Goal: Task Accomplishment & Management: Manage account settings

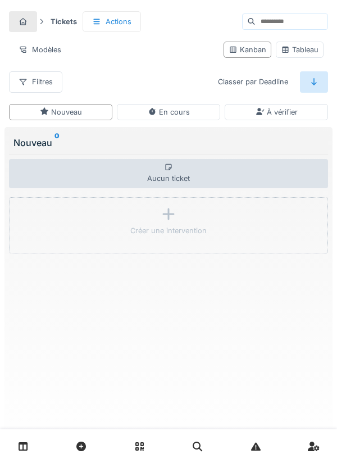
click at [36, 445] on link at bounding box center [23, 446] width 29 height 26
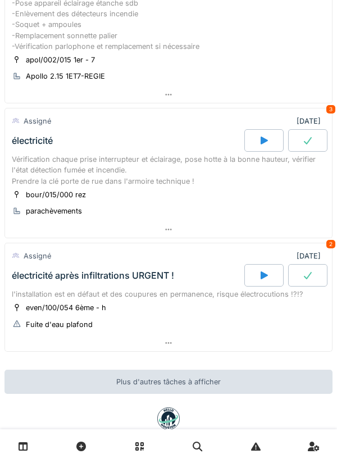
scroll to position [175, 0]
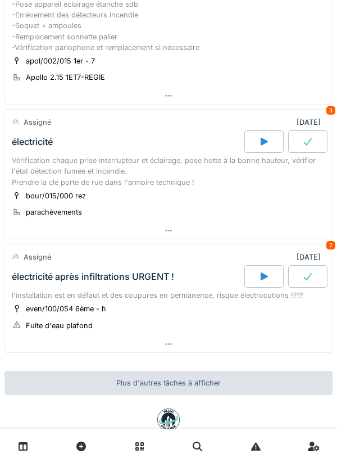
click at [132, 174] on div "Vérification chaque prise interrupteur et éclairage, pose hotte à la bonne haut…" at bounding box center [168, 171] width 313 height 33
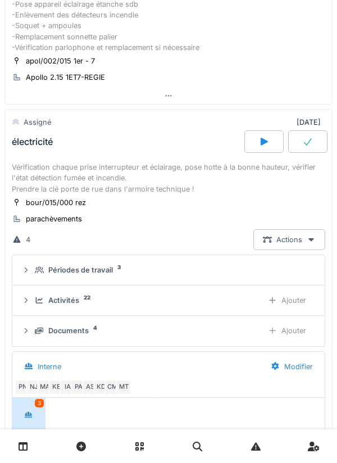
scroll to position [239, 0]
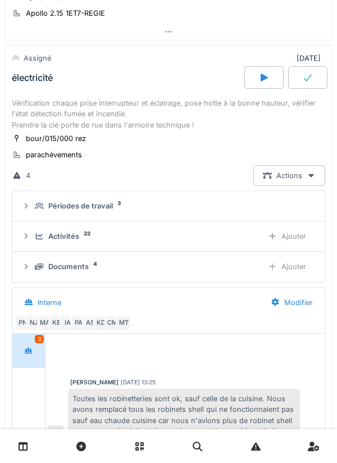
click at [128, 262] on div "Documents 4" at bounding box center [144, 266] width 219 height 11
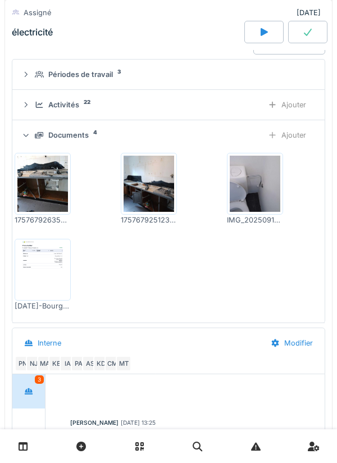
scroll to position [375, 0]
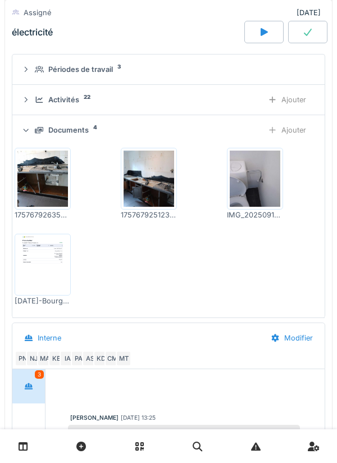
click at [40, 184] on img at bounding box center [42, 178] width 51 height 56
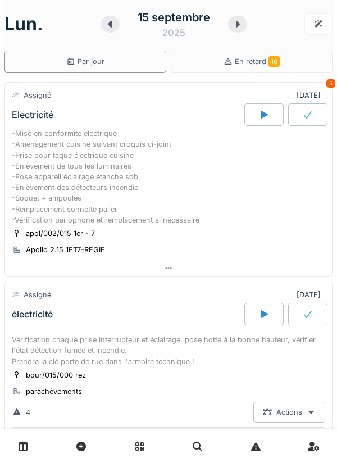
scroll to position [0, 0]
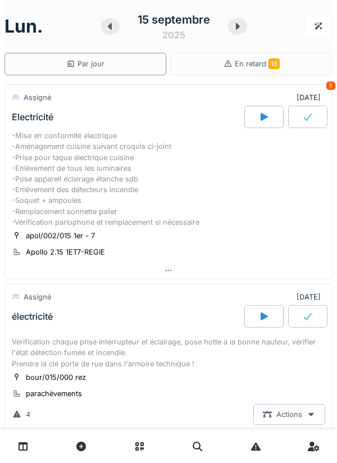
click at [109, 30] on icon at bounding box center [109, 26] width 11 height 9
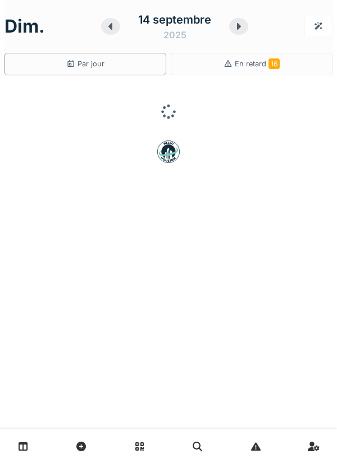
click at [109, 28] on icon at bounding box center [110, 26] width 11 height 9
click at [108, 28] on icon at bounding box center [110, 26] width 11 height 9
click at [108, 26] on icon at bounding box center [110, 26] width 11 height 9
click at [106, 26] on icon at bounding box center [111, 26] width 11 height 9
click at [109, 28] on icon at bounding box center [109, 26] width 11 height 9
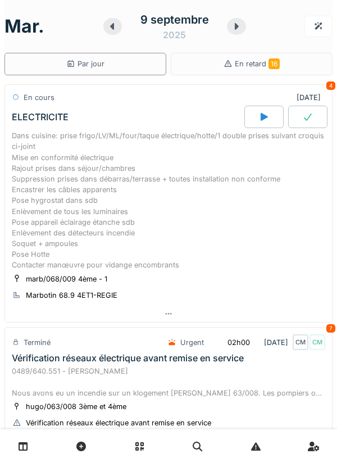
click at [156, 211] on div "Dans cuisine: prise frigo/LV/ML/four/taque électrique/hotte/1 double prises sui…" at bounding box center [168, 200] width 313 height 140
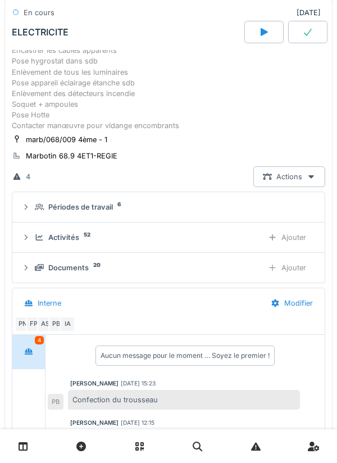
scroll to position [147, 0]
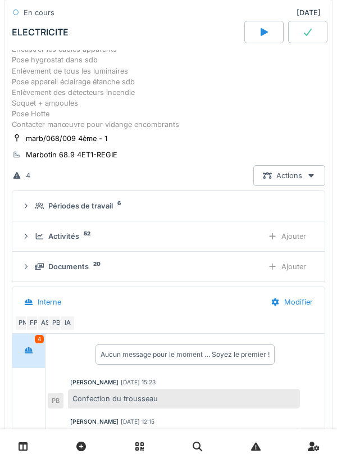
click at [102, 268] on div "Documents 20" at bounding box center [144, 266] width 219 height 11
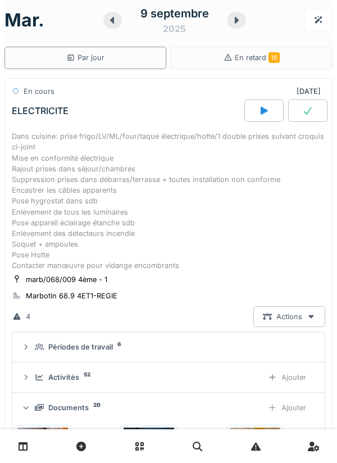
scroll to position [4, 0]
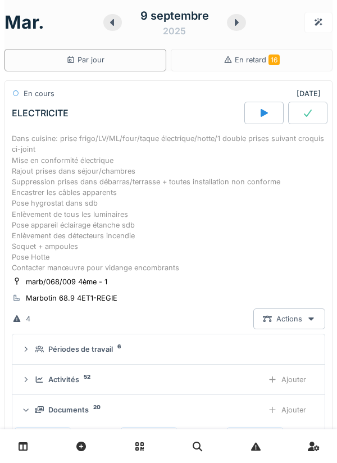
click at [79, 177] on div "Dans cuisine: prise frigo/LV/ML/four/taque électrique/hotte/1 double prises sui…" at bounding box center [168, 203] width 313 height 140
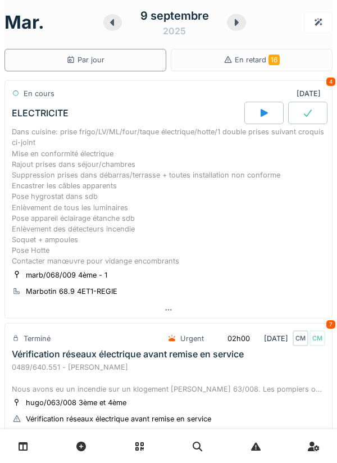
click at [110, 193] on div "Dans cuisine: prise frigo/LV/ML/four/taque électrique/hotte/1 double prises sui…" at bounding box center [168, 196] width 313 height 140
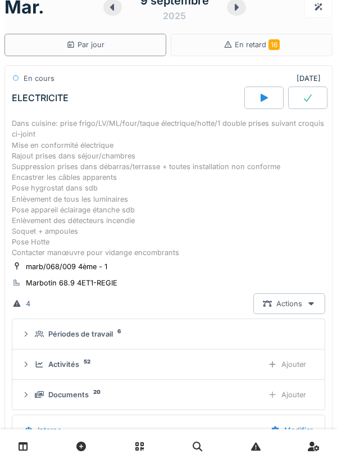
scroll to position [39, 0]
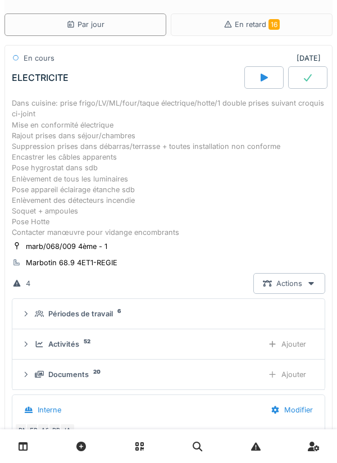
click at [115, 340] on div "Activités 52" at bounding box center [144, 344] width 219 height 11
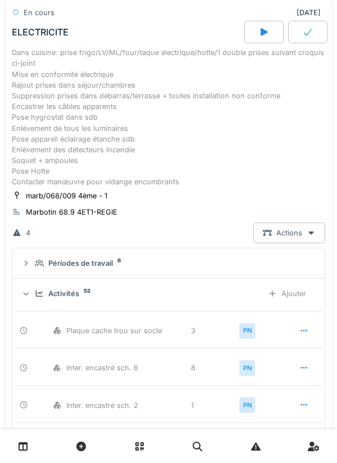
scroll to position [0, 0]
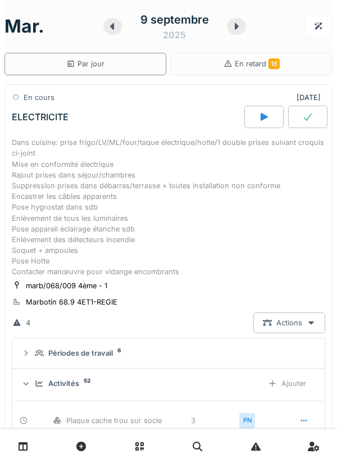
click at [111, 194] on div "Dans cuisine: prise frigo/LV/ML/four/taque électrique/hotte/1 double prises sui…" at bounding box center [168, 207] width 313 height 140
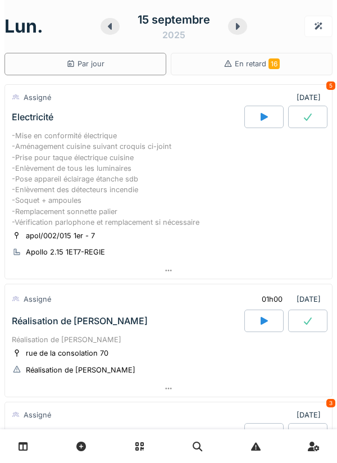
click at [108, 24] on icon at bounding box center [109, 26] width 11 height 9
click at [116, 22] on div at bounding box center [109, 26] width 19 height 17
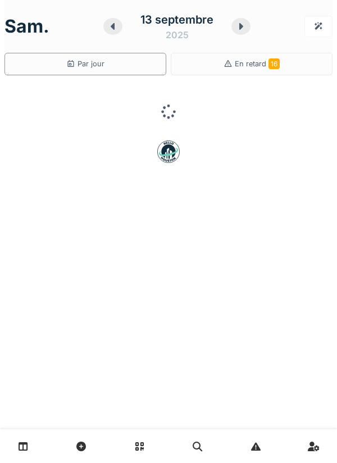
click at [110, 25] on icon at bounding box center [112, 26] width 11 height 9
click at [108, 26] on icon at bounding box center [110, 26] width 11 height 9
click at [112, 26] on icon at bounding box center [111, 26] width 4 height 7
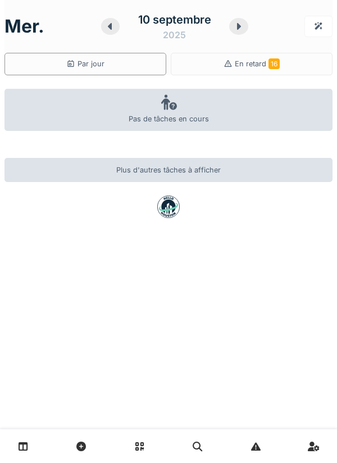
click at [113, 23] on icon at bounding box center [109, 26] width 11 height 9
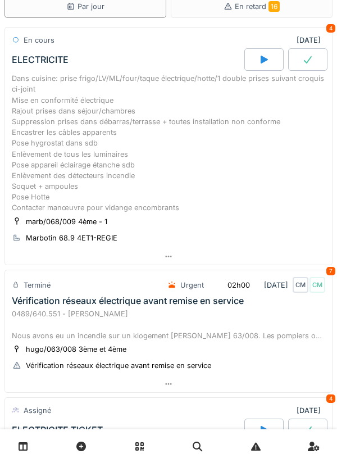
scroll to position [56, 0]
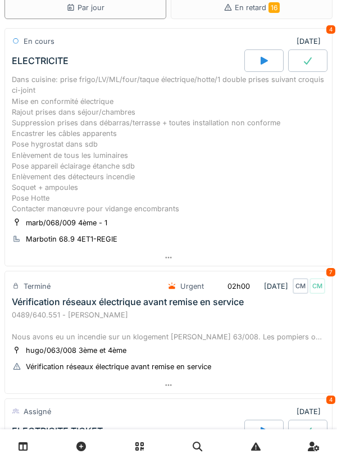
click at [140, 163] on div "Dans cuisine: prise frigo/LV/ML/four/taque électrique/hotte/1 double prises sui…" at bounding box center [168, 144] width 313 height 140
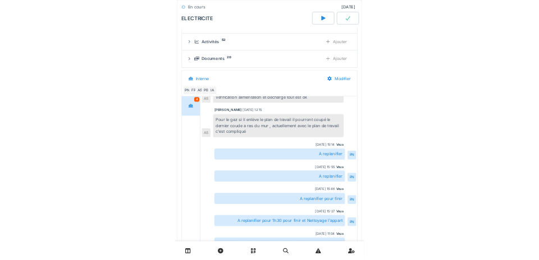
scroll to position [310, 0]
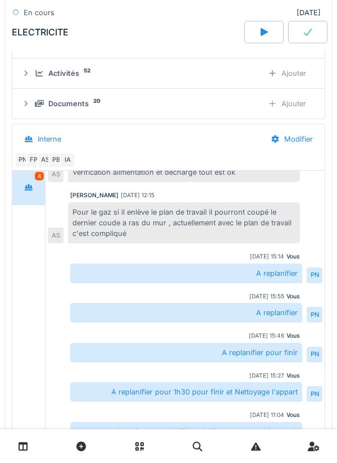
click at [298, 104] on div "Ajouter" at bounding box center [286, 103] width 57 height 21
click at [297, 107] on div "Ajouter" at bounding box center [286, 103] width 57 height 21
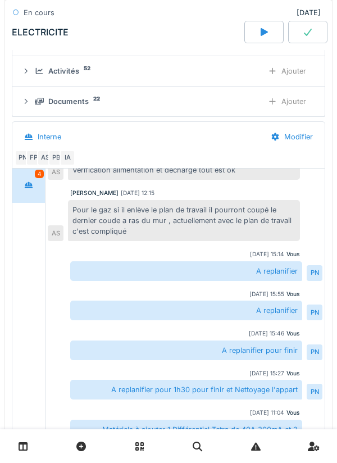
scroll to position [308, 0]
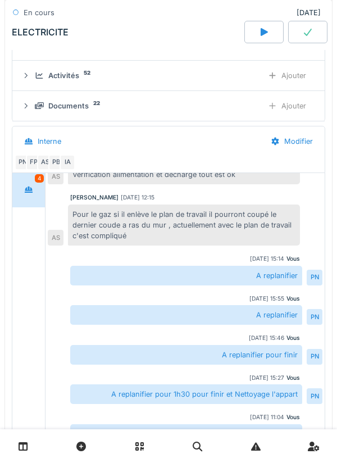
click at [295, 107] on div "Ajouter" at bounding box center [286, 105] width 57 height 21
click at [298, 108] on div "Ajouter" at bounding box center [286, 105] width 57 height 21
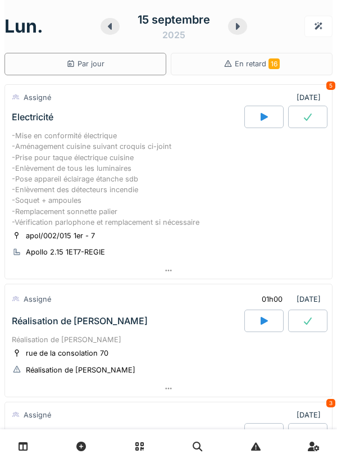
click at [88, 330] on div "Réalisation de [PERSON_NAME]" at bounding box center [127, 320] width 235 height 22
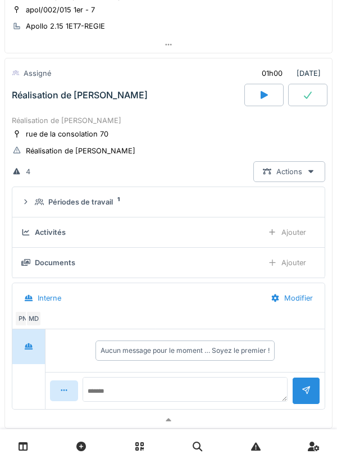
scroll to position [239, 0]
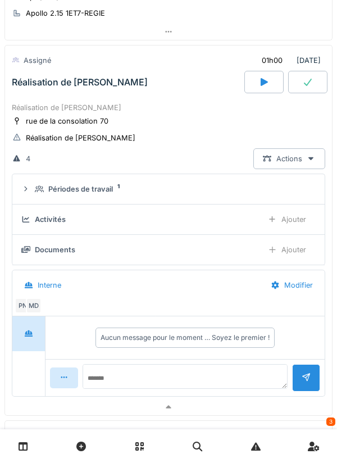
click at [301, 218] on div "Ajouter" at bounding box center [286, 219] width 57 height 21
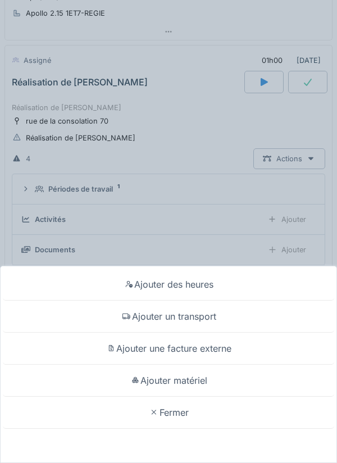
click at [202, 289] on div "Ajouter des heures" at bounding box center [168, 284] width 331 height 32
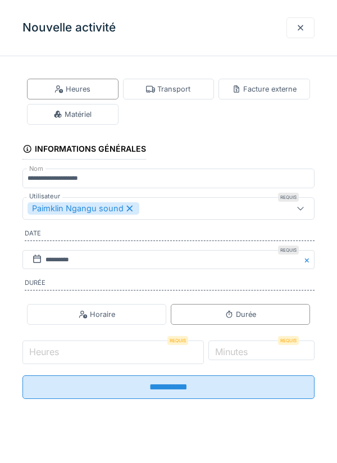
click at [77, 353] on input "Heures" at bounding box center [112, 352] width 181 height 24
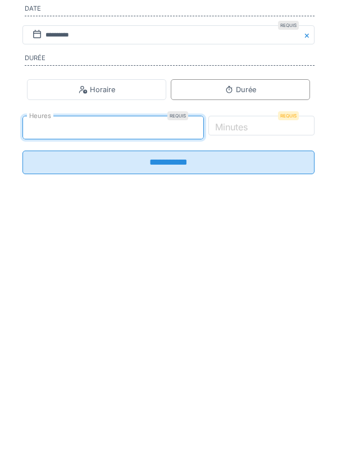
type input "*"
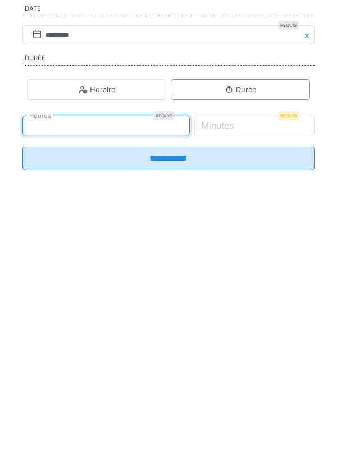
click at [236, 356] on label "Minutes" at bounding box center [217, 349] width 37 height 13
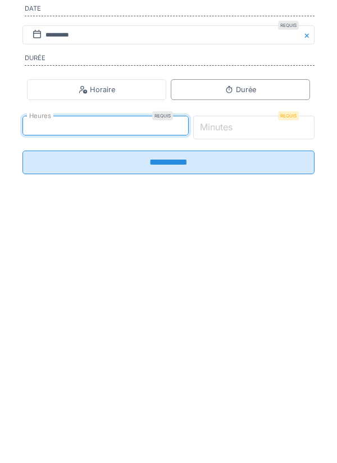
click at [253, 356] on input "*" at bounding box center [254, 352] width 122 height 24
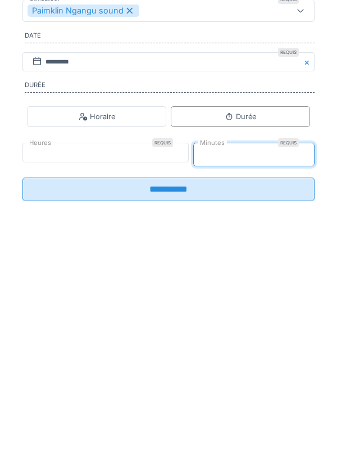
type input "**"
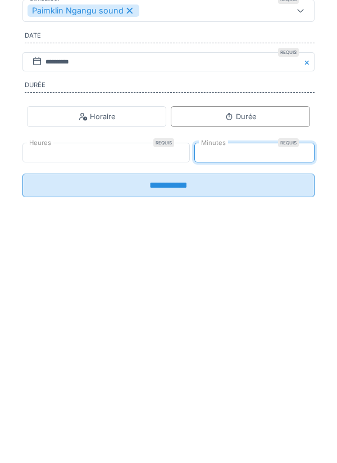
click at [180, 390] on input "**********" at bounding box center [168, 383] width 292 height 24
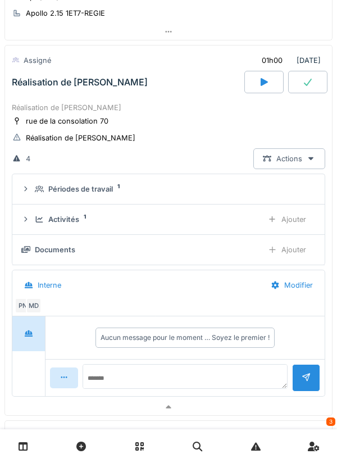
click at [298, 216] on div "Ajouter" at bounding box center [286, 219] width 57 height 21
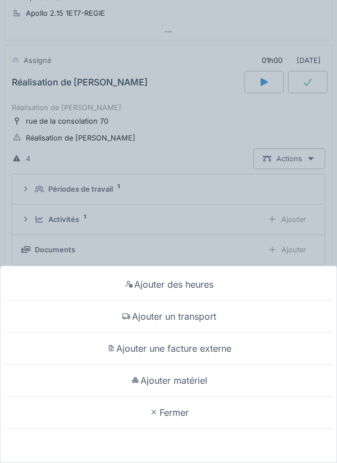
click at [179, 406] on div "Fermer" at bounding box center [168, 412] width 331 height 32
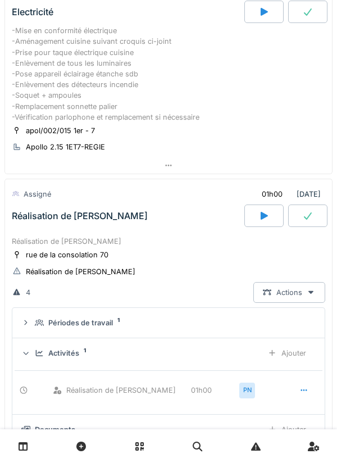
scroll to position [0, 0]
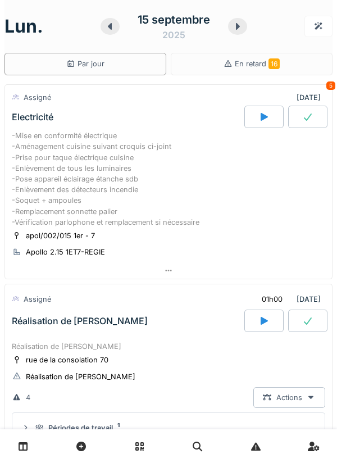
click at [113, 25] on icon at bounding box center [109, 26] width 11 height 9
click at [113, 24] on icon at bounding box center [109, 26] width 11 height 9
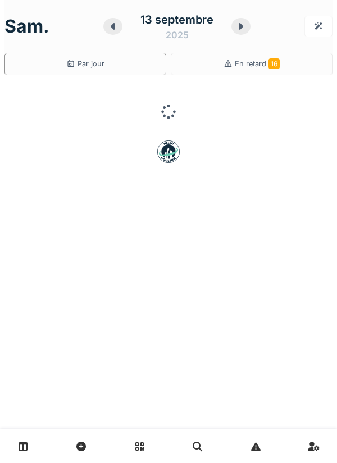
click at [112, 25] on icon at bounding box center [113, 26] width 4 height 7
click at [111, 24] on icon at bounding box center [110, 26] width 4 height 7
click at [111, 24] on icon at bounding box center [111, 26] width 4 height 7
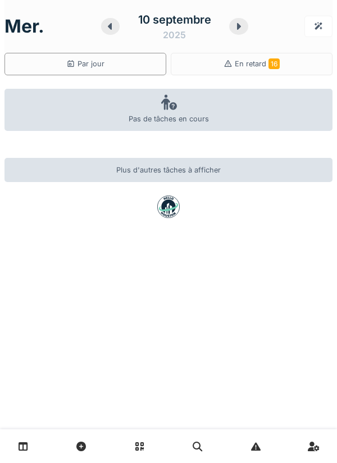
click at [111, 27] on icon at bounding box center [110, 26] width 4 height 7
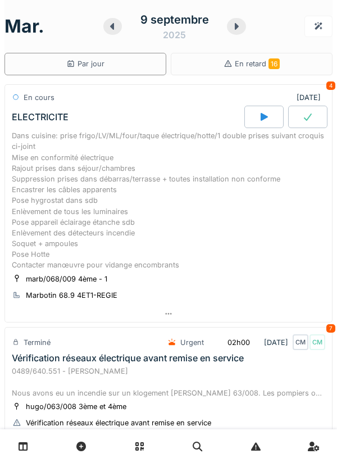
click at [176, 208] on div "Dans cuisine: prise frigo/LV/ML/four/taque électrique/hotte/1 double prises sui…" at bounding box center [168, 200] width 313 height 140
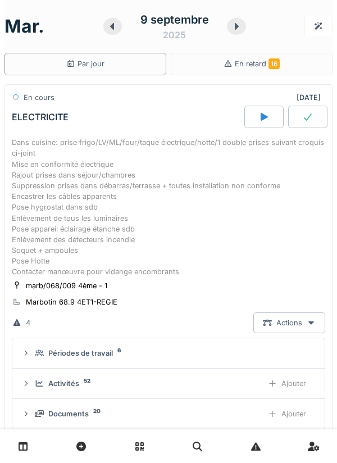
scroll to position [34, 0]
click at [231, 26] on icon at bounding box center [236, 26] width 11 height 9
click at [231, 28] on div at bounding box center [236, 26] width 19 height 17
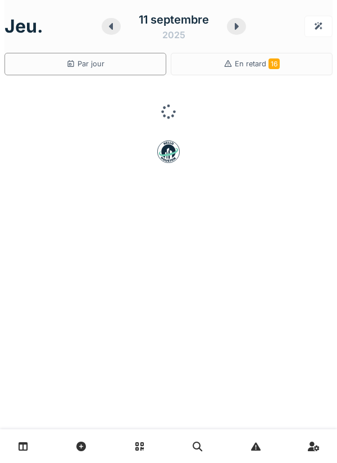
click at [232, 27] on icon at bounding box center [236, 26] width 11 height 9
click at [232, 25] on div at bounding box center [238, 26] width 19 height 17
click at [237, 29] on icon at bounding box center [240, 26] width 11 height 9
click at [234, 24] on icon at bounding box center [238, 26] width 11 height 9
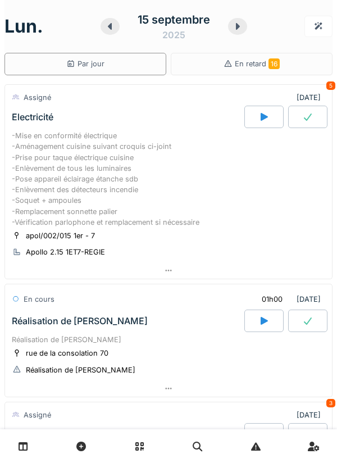
click at [115, 28] on icon at bounding box center [109, 26] width 11 height 9
click at [115, 26] on icon at bounding box center [109, 26] width 11 height 9
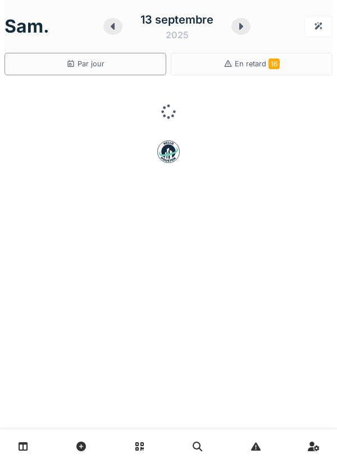
click at [115, 28] on icon at bounding box center [112, 26] width 11 height 9
click at [111, 28] on icon at bounding box center [113, 26] width 4 height 7
click at [110, 26] on icon at bounding box center [111, 26] width 4 height 7
click at [111, 24] on icon at bounding box center [111, 26] width 4 height 7
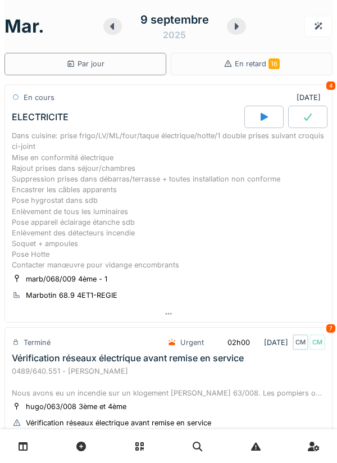
click at [136, 197] on div "Dans cuisine: prise frigo/LV/ML/four/taque électrique/hotte/1 double prises sui…" at bounding box center [168, 200] width 313 height 140
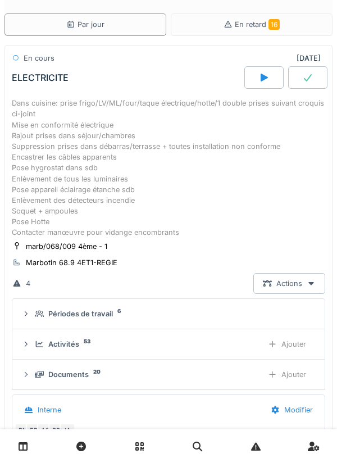
scroll to position [143, 0]
click at [301, 373] on div "Ajouter" at bounding box center [286, 374] width 57 height 21
click at [295, 336] on div "Ajouter" at bounding box center [286, 343] width 57 height 21
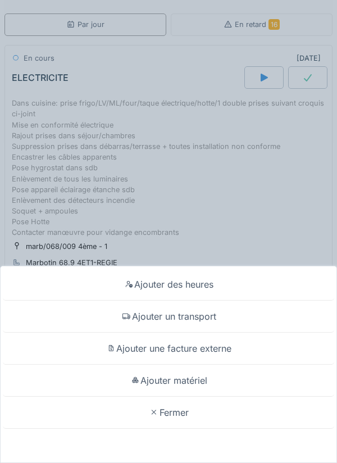
click at [195, 377] on div "Ajouter matériel" at bounding box center [168, 380] width 331 height 32
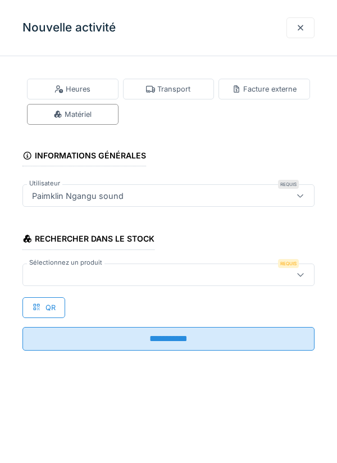
click at [55, 273] on div at bounding box center [150, 274] width 245 height 12
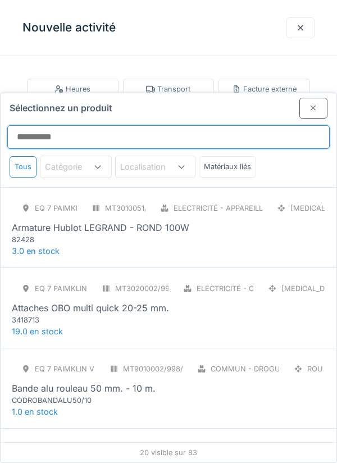
click at [63, 125] on input "Sélectionnez un produit" at bounding box center [168, 137] width 322 height 24
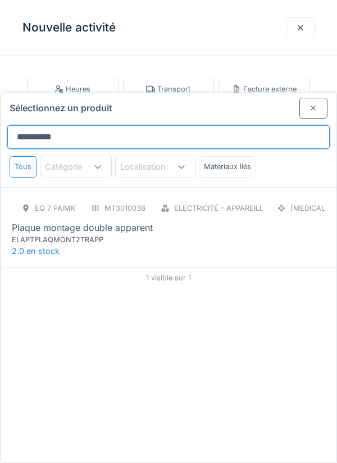
click at [80, 125] on input "**********" at bounding box center [168, 137] width 322 height 24
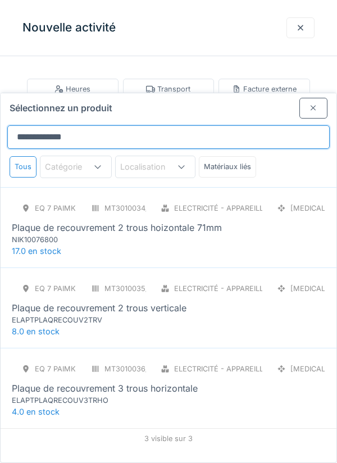
type input "**********"
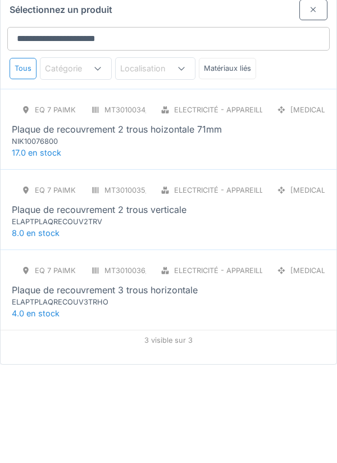
click at [108, 301] on div "Plaque de recouvrement 2 trous verticale" at bounding box center [99, 307] width 175 height 13
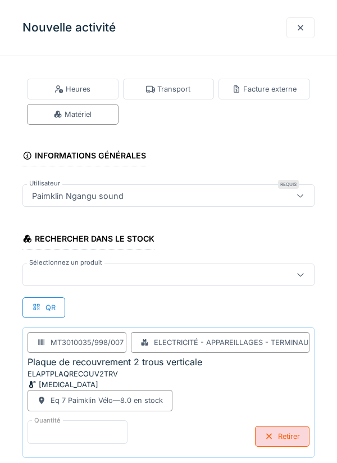
click at [46, 428] on input "*" at bounding box center [78, 432] width 100 height 24
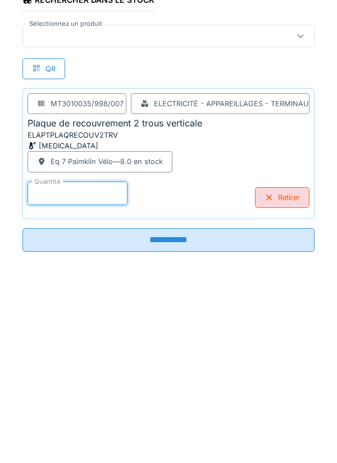
scroll to position [58, 0]
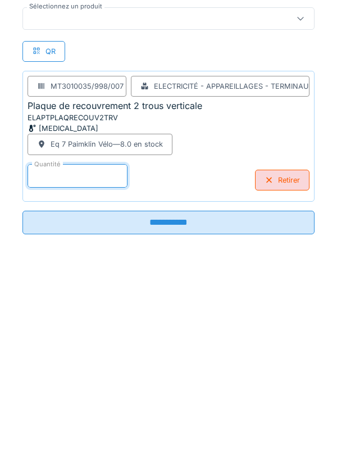
type input "*"
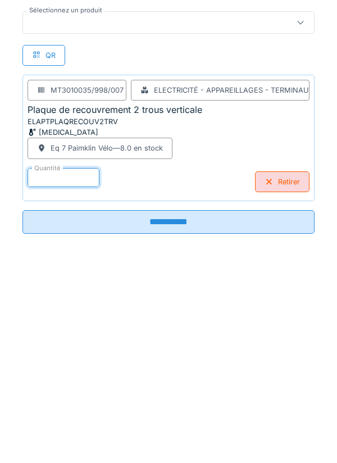
click at [175, 414] on input "**********" at bounding box center [168, 420] width 292 height 24
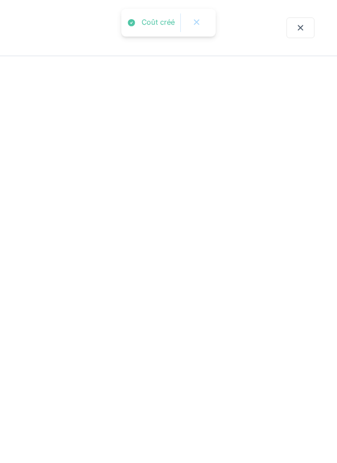
scroll to position [0, 0]
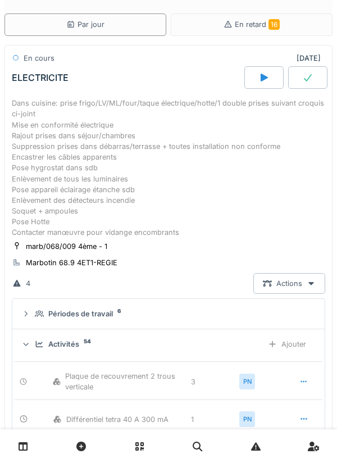
click at [140, 172] on div "Dans cuisine: prise frigo/LV/ML/four/taque électrique/hotte/1 double prises sui…" at bounding box center [168, 168] width 313 height 140
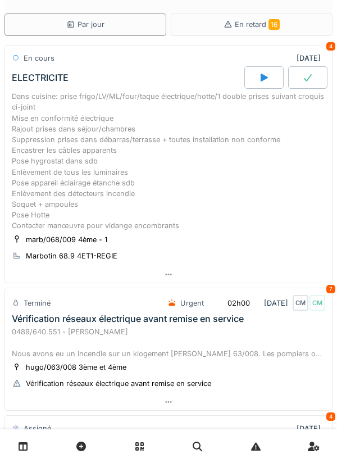
click at [134, 176] on div "Dans cuisine: prise frigo/LV/ML/four/taque électrique/hotte/1 double prises sui…" at bounding box center [168, 161] width 313 height 140
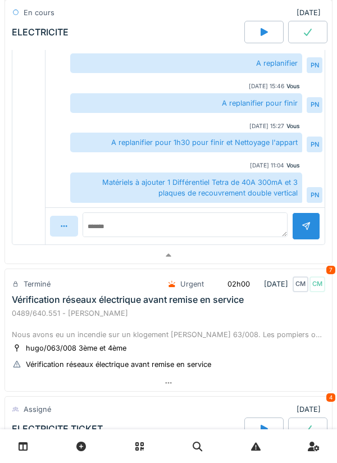
scroll to position [560, 0]
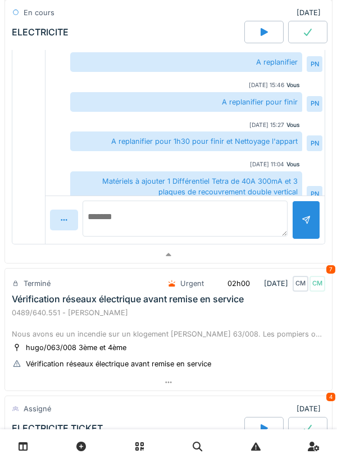
click at [102, 221] on textarea at bounding box center [185, 218] width 205 height 36
type textarea "**********"
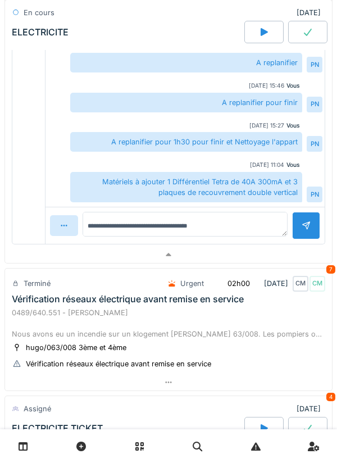
click at [303, 220] on div at bounding box center [305, 225] width 9 height 11
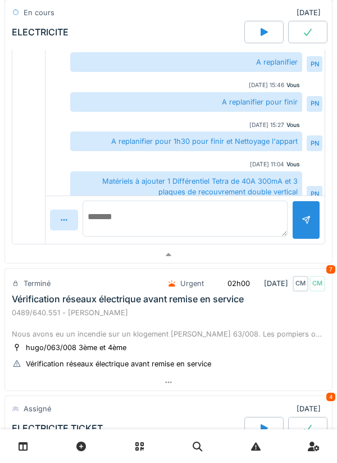
click at [112, 226] on textarea at bounding box center [185, 218] width 205 height 36
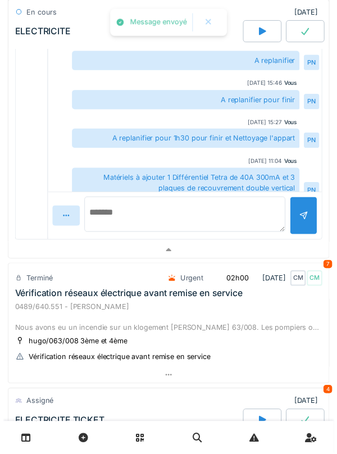
scroll to position [194, 0]
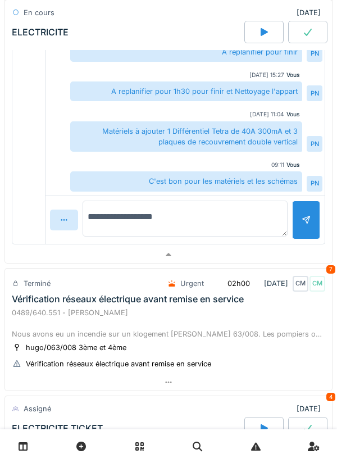
type textarea "**********"
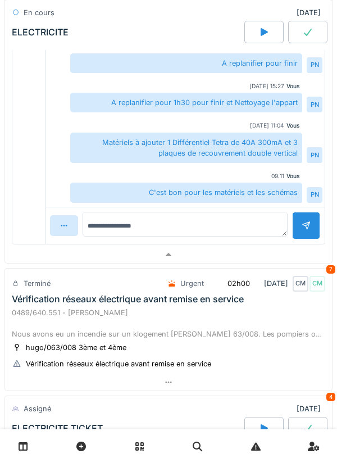
click at [305, 220] on div at bounding box center [305, 225] width 9 height 11
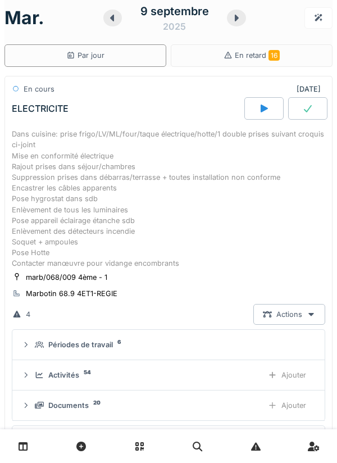
scroll to position [0, 0]
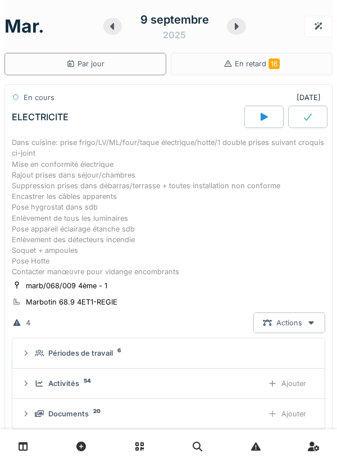
click at [244, 26] on div at bounding box center [236, 26] width 19 height 17
click at [236, 26] on icon at bounding box center [236, 26] width 11 height 9
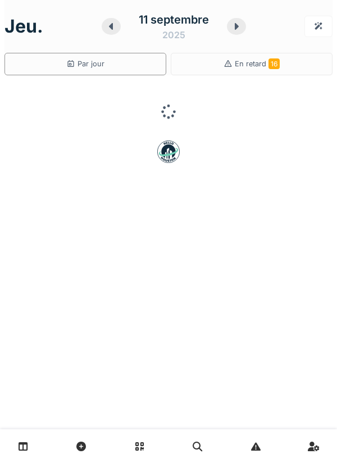
click at [244, 28] on div at bounding box center [236, 26] width 19 height 17
click at [235, 25] on icon at bounding box center [238, 26] width 11 height 9
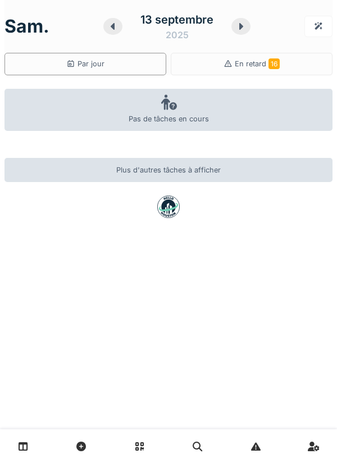
click at [244, 28] on icon at bounding box center [240, 26] width 11 height 9
click at [244, 25] on div at bounding box center [238, 26] width 19 height 17
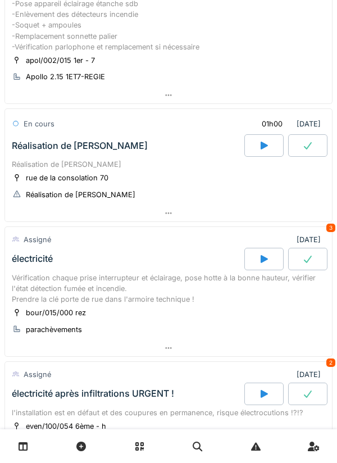
scroll to position [173, 0]
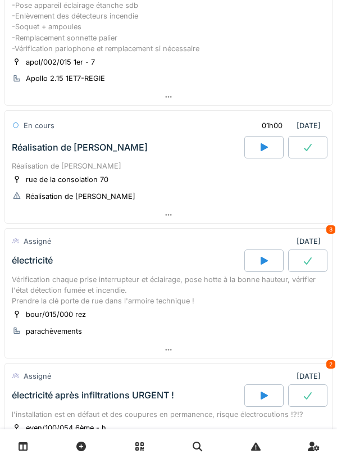
click at [118, 166] on div "Réalisation de [PERSON_NAME]" at bounding box center [168, 166] width 313 height 11
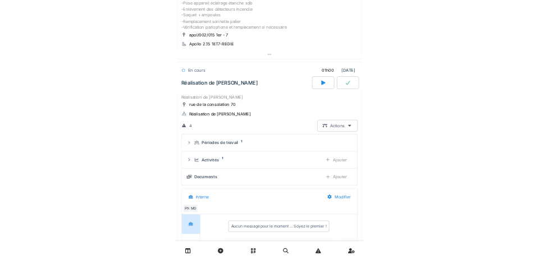
scroll to position [239, 0]
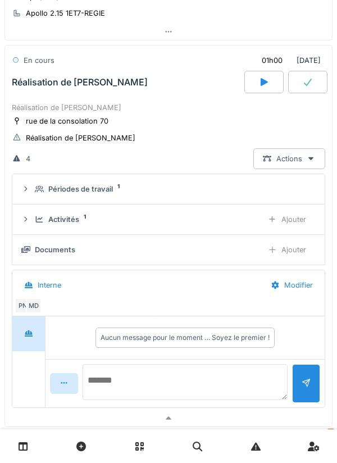
click at [128, 365] on textarea at bounding box center [185, 382] width 205 height 36
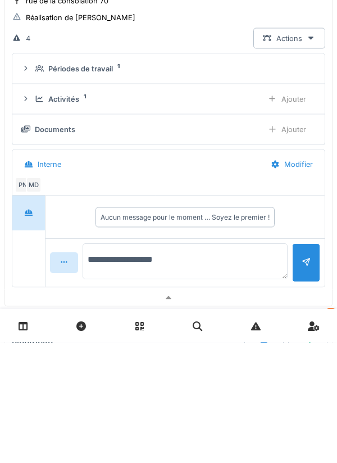
type textarea "**********"
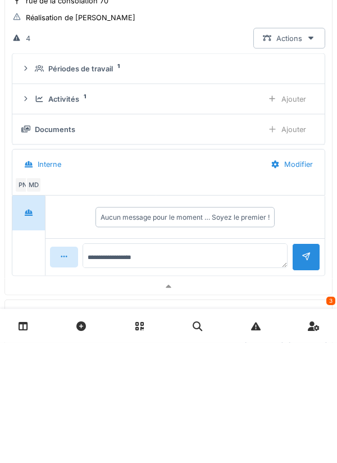
click at [304, 374] on div at bounding box center [306, 378] width 28 height 28
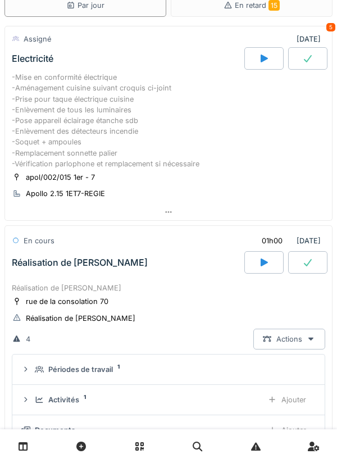
scroll to position [0, 0]
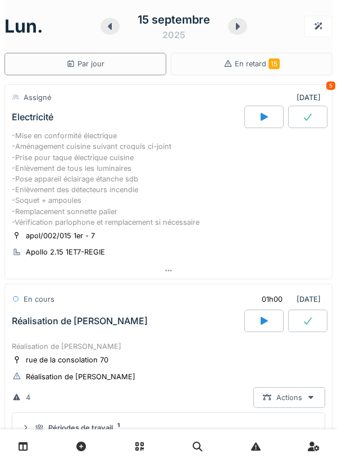
click at [114, 26] on icon at bounding box center [109, 26] width 11 height 9
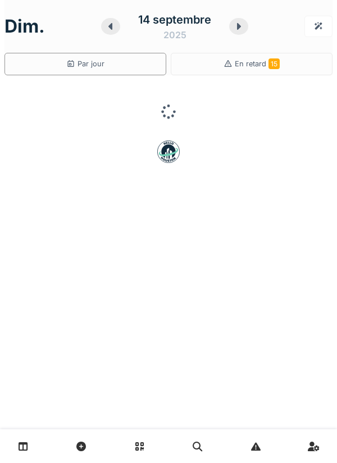
click at [111, 25] on icon at bounding box center [110, 26] width 4 height 7
click at [113, 24] on icon at bounding box center [113, 26] width 4 height 7
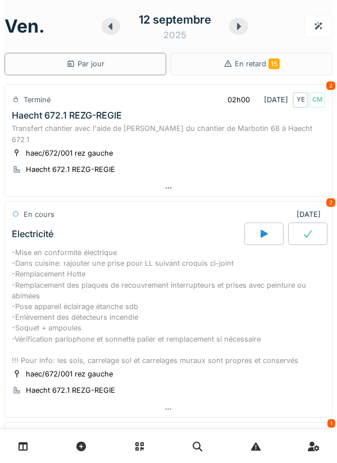
click at [112, 281] on div "-Mise en conformité électrique -Dans cuisine: rajouter une prise pour LL suivan…" at bounding box center [168, 306] width 313 height 118
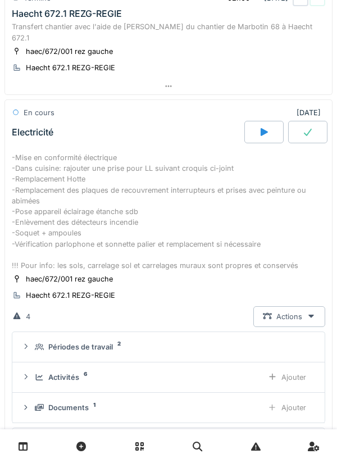
scroll to position [145, 0]
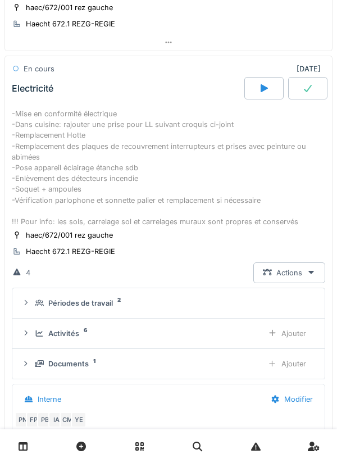
click at [115, 358] on div "Documents 1" at bounding box center [144, 363] width 219 height 11
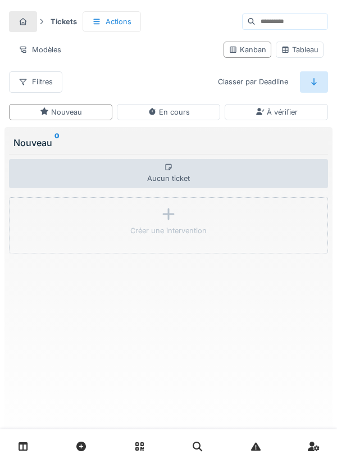
click at [29, 442] on link at bounding box center [23, 446] width 29 height 26
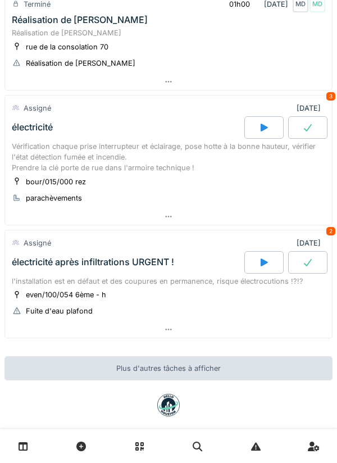
scroll to position [309, 0]
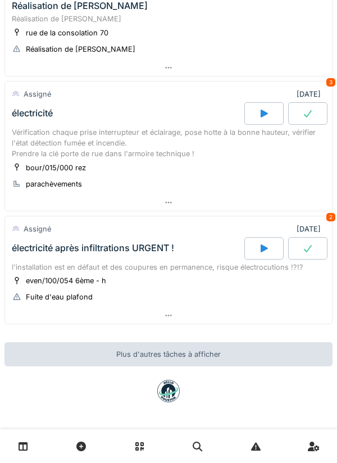
click at [107, 257] on div "électricité après infiltrations URGENT !" at bounding box center [127, 248] width 235 height 22
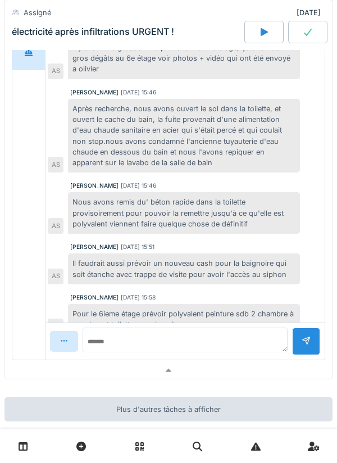
scroll to position [0, 0]
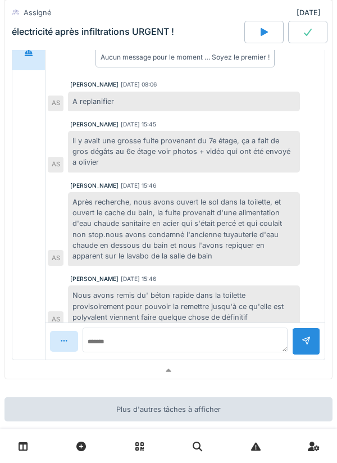
click at [23, 445] on icon at bounding box center [24, 446] width 10 height 10
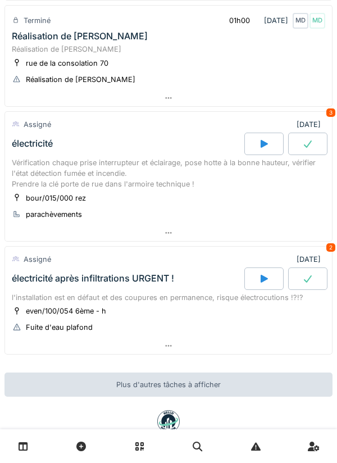
scroll to position [309, 0]
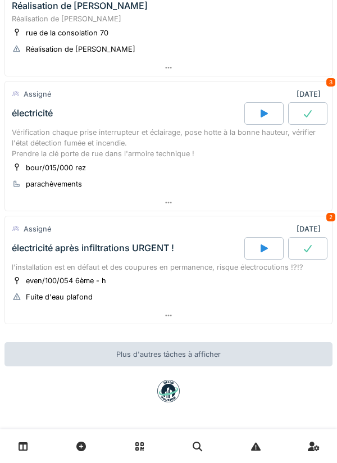
click at [259, 245] on icon at bounding box center [263, 248] width 11 height 9
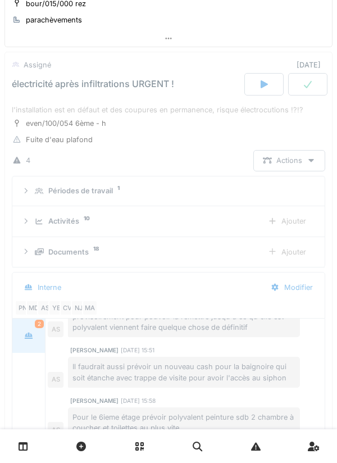
scroll to position [479, 0]
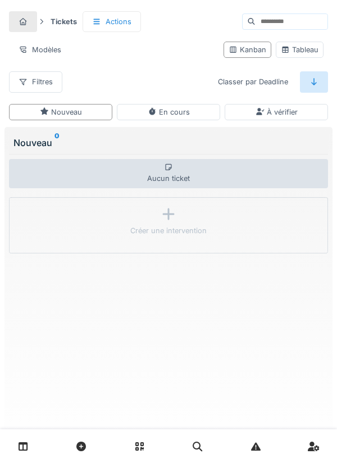
click at [11, 440] on link at bounding box center [23, 446] width 29 height 26
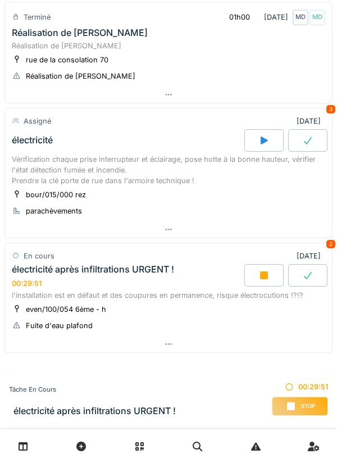
scroll to position [310, 0]
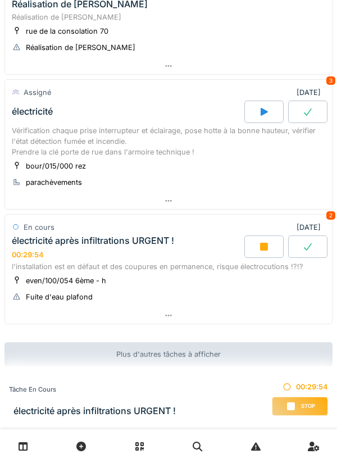
click at [107, 242] on div "électricité après infiltrations URGENT !" at bounding box center [93, 240] width 162 height 11
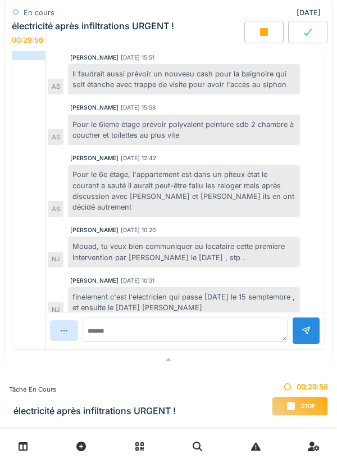
scroll to position [811, 0]
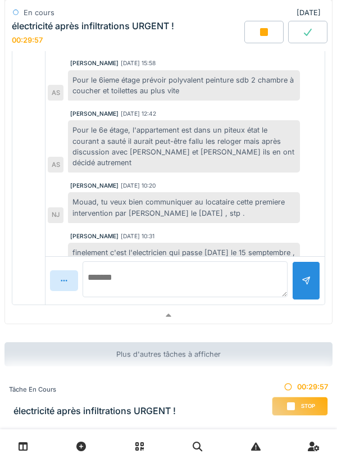
click at [94, 260] on textarea at bounding box center [185, 279] width 205 height 36
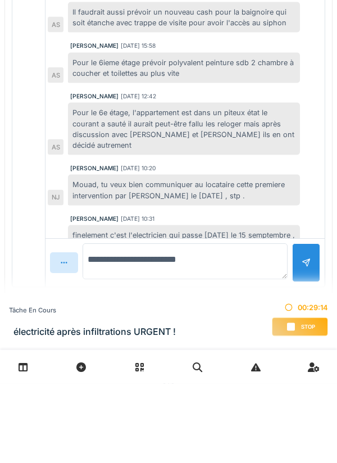
scroll to position [284, 0]
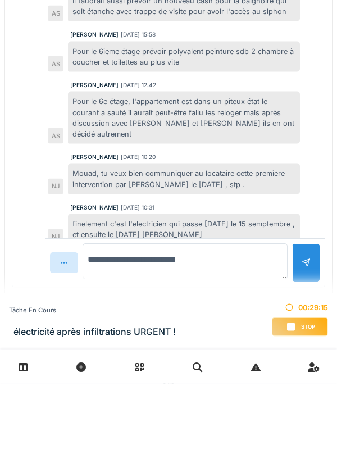
click at [203, 260] on textarea "**********" at bounding box center [185, 341] width 205 height 36
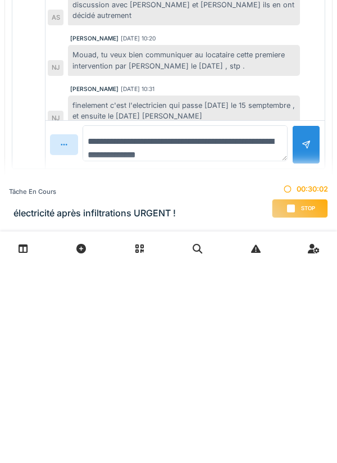
type textarea "**********"
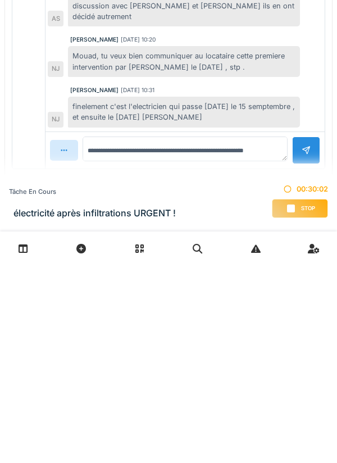
click at [308, 260] on div at bounding box center [305, 347] width 9 height 11
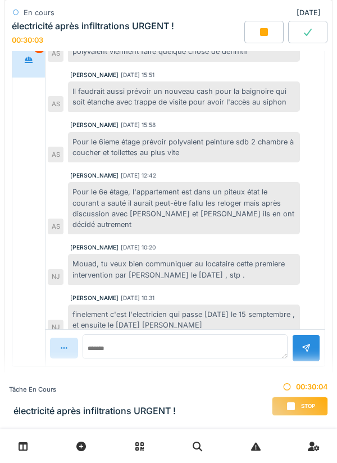
scroll to position [272, 0]
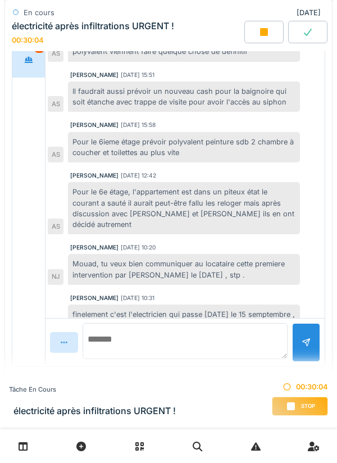
click at [131, 260] on textarea at bounding box center [185, 341] width 205 height 36
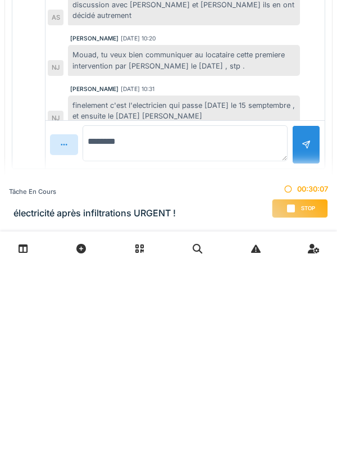
scroll to position [334, 0]
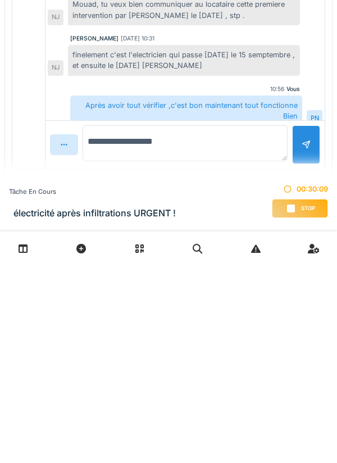
type textarea "**********"
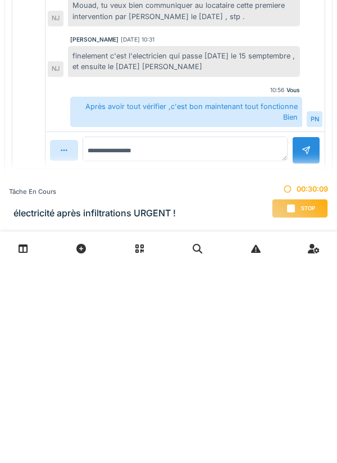
click at [303, 260] on div at bounding box center [305, 347] width 9 height 11
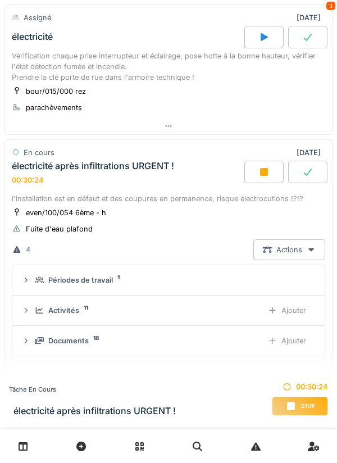
scroll to position [389, 0]
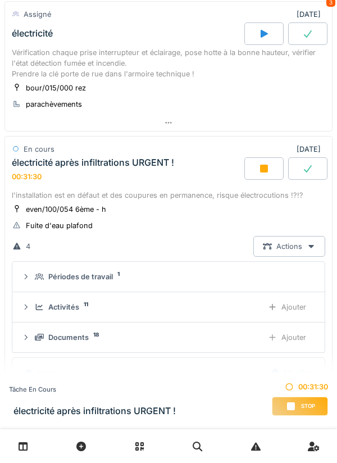
click at [296, 260] on div "Ajouter" at bounding box center [286, 306] width 57 height 21
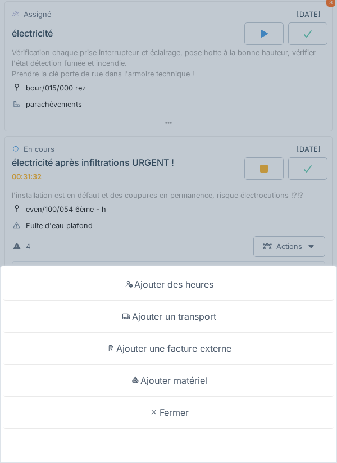
click at [162, 260] on div "Fermer" at bounding box center [168, 412] width 331 height 32
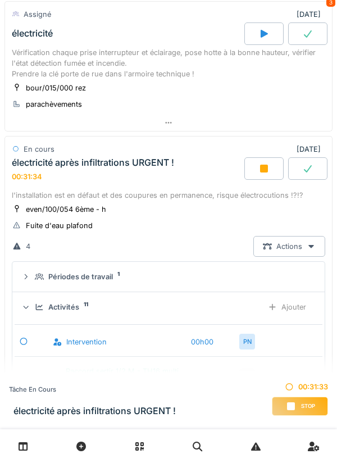
click at [298, 260] on div "Ajouter" at bounding box center [286, 306] width 57 height 21
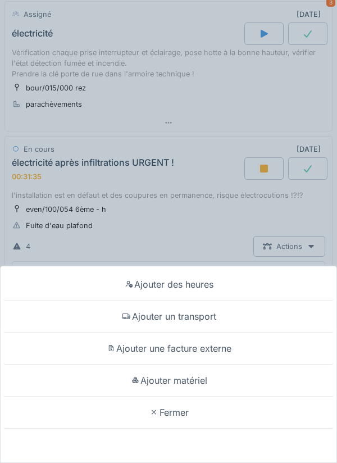
click at [179, 260] on div "Fermer" at bounding box center [168, 412] width 331 height 32
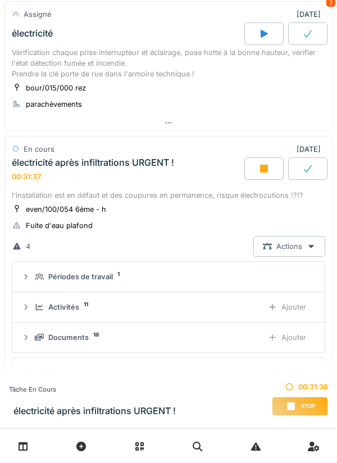
click at [298, 260] on div "Ajouter" at bounding box center [286, 337] width 57 height 21
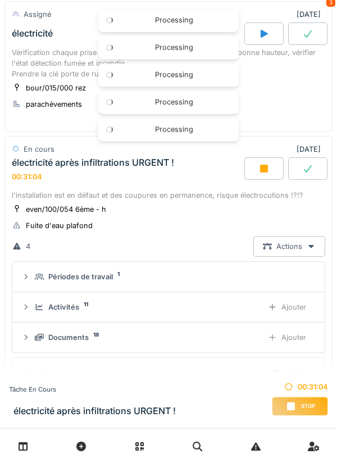
click at [296, 260] on div "Stop" at bounding box center [300, 405] width 56 height 19
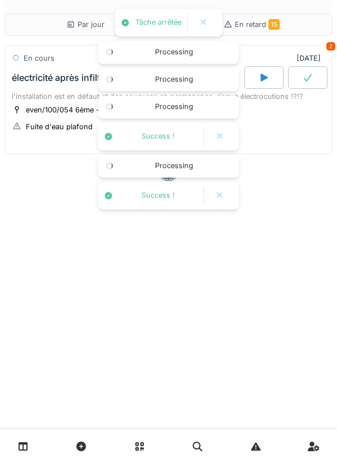
scroll to position [0, 0]
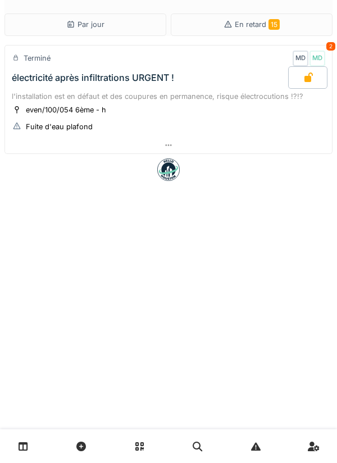
click at [30, 260] on link at bounding box center [23, 446] width 29 height 26
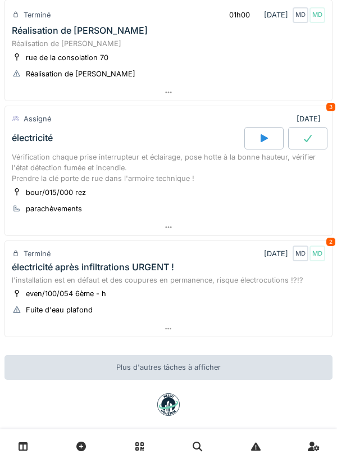
scroll to position [285, 0]
click at [90, 181] on div "Vérification chaque prise interrupteur et éclairage, pose hotte à la bonne haut…" at bounding box center [168, 167] width 313 height 33
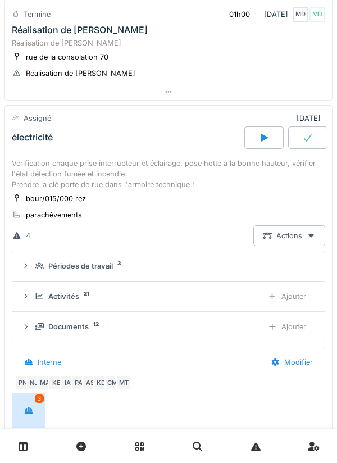
scroll to position [345, 0]
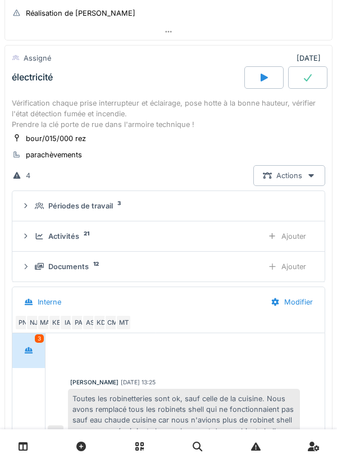
click at [258, 83] on div at bounding box center [263, 77] width 39 height 22
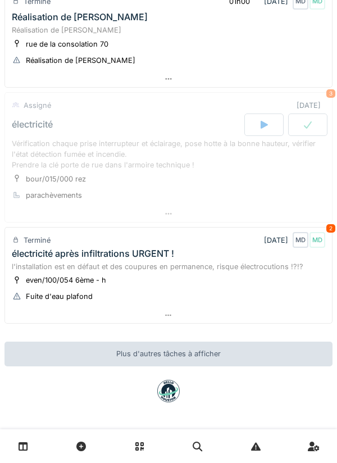
scroll to position [298, 0]
